Goal: Go to known website: Go to known website

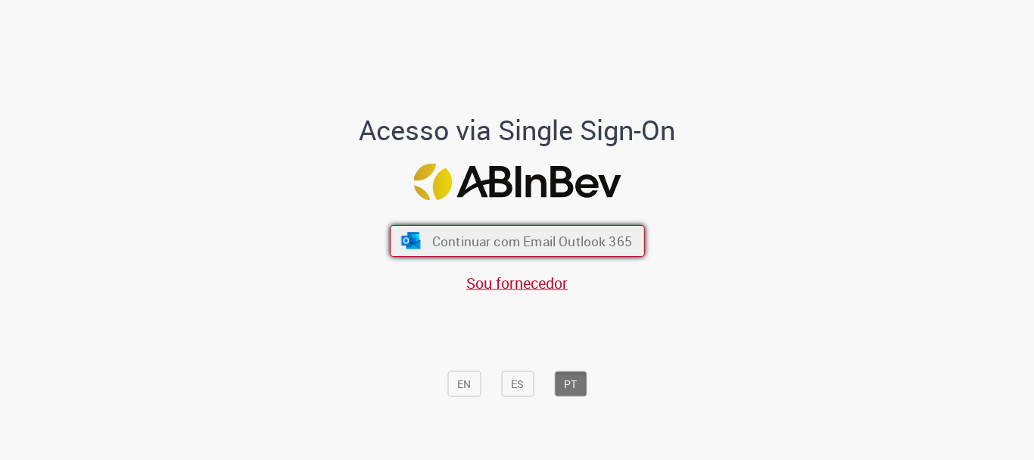
click at [606, 245] on span "Continuar com Email Outlook 365" at bounding box center [532, 240] width 200 height 17
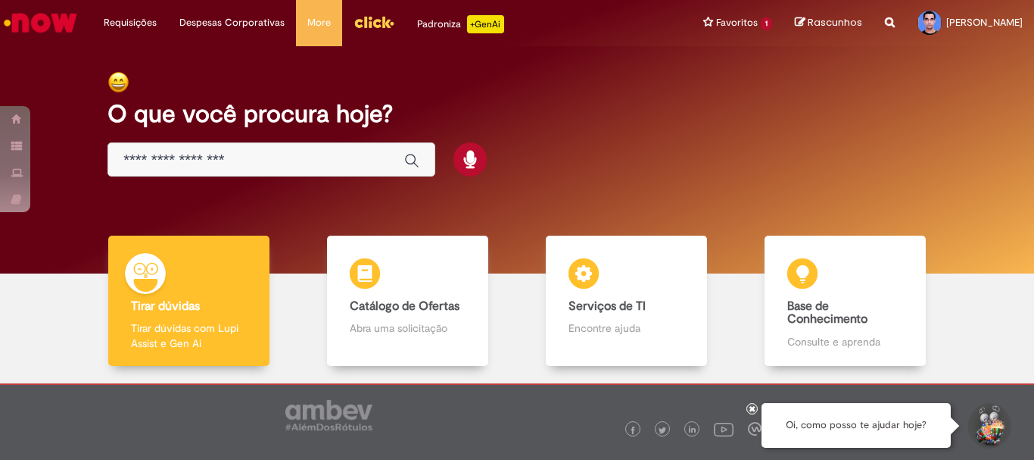
click at [382, 20] on img "Menu Cabeçalho" at bounding box center [374, 22] width 41 height 23
